Goal: Transaction & Acquisition: Purchase product/service

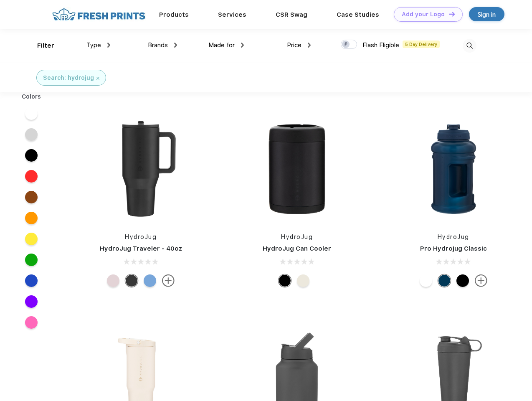
click at [425, 14] on link "Add your Logo Design Tool" at bounding box center [428, 14] width 69 height 15
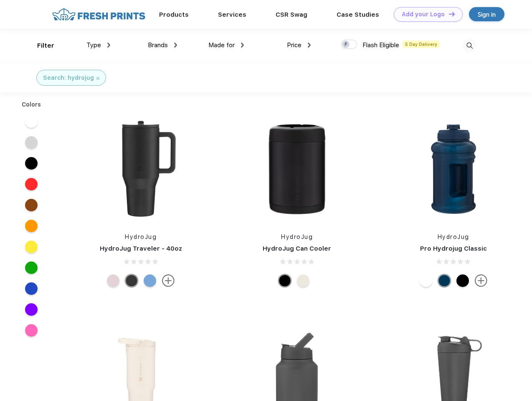
click at [0, 0] on div "Design Tool" at bounding box center [0, 0] width 0 height 0
click at [448, 14] on link "Add your Logo Design Tool" at bounding box center [428, 14] width 69 height 15
click at [40, 46] on div "Filter" at bounding box center [45, 46] width 17 height 10
click at [99, 45] on span "Type" at bounding box center [93, 45] width 15 height 8
click at [163, 45] on span "Brands" at bounding box center [158, 45] width 20 height 8
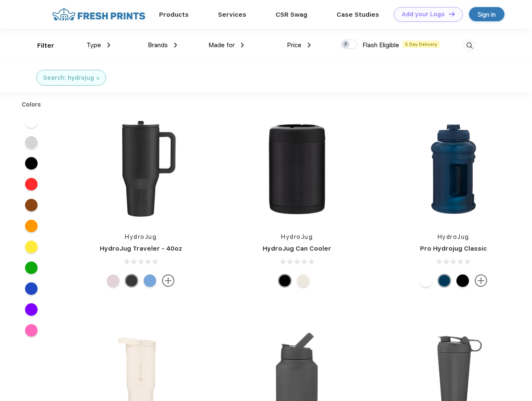
click at [226, 45] on span "Made for" at bounding box center [221, 45] width 26 height 8
click at [299, 45] on span "Price" at bounding box center [294, 45] width 15 height 8
click at [349, 45] on div at bounding box center [349, 44] width 16 height 9
click at [346, 45] on input "checkbox" at bounding box center [343, 41] width 5 height 5
click at [470, 46] on img at bounding box center [470, 46] width 14 height 14
